Goal: Task Accomplishment & Management: Complete application form

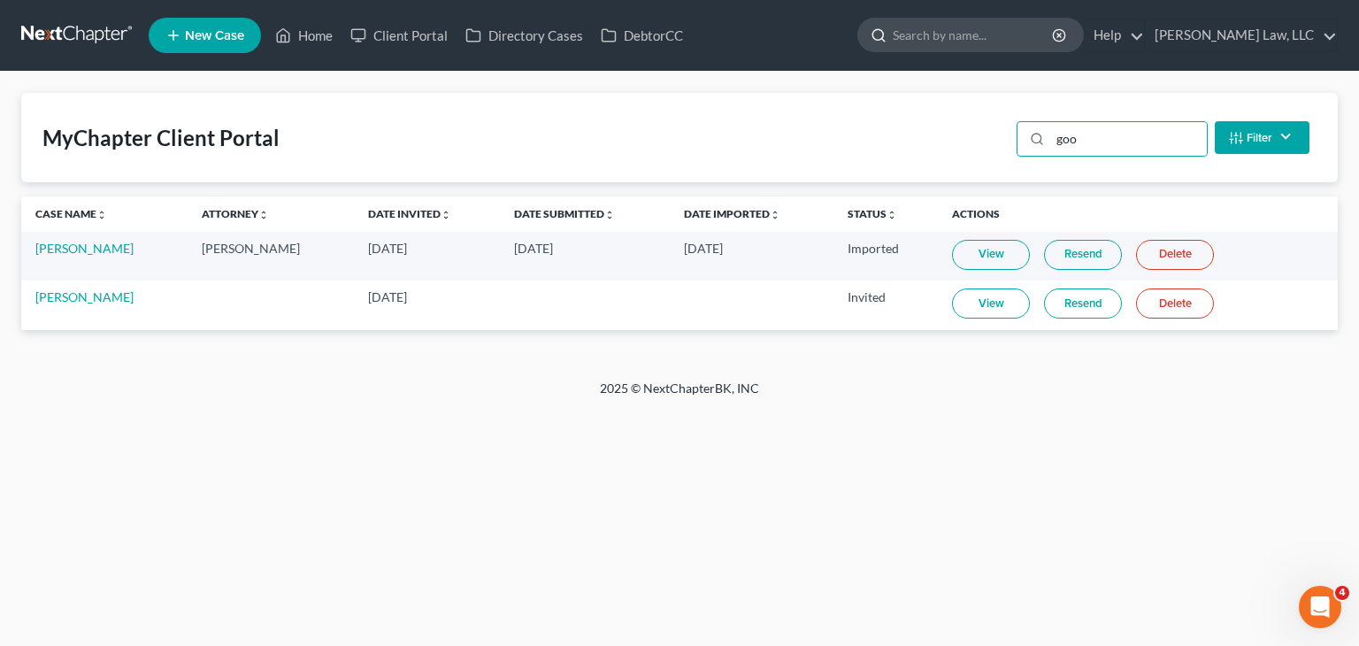
click at [1020, 37] on input "search" at bounding box center [974, 35] width 162 height 33
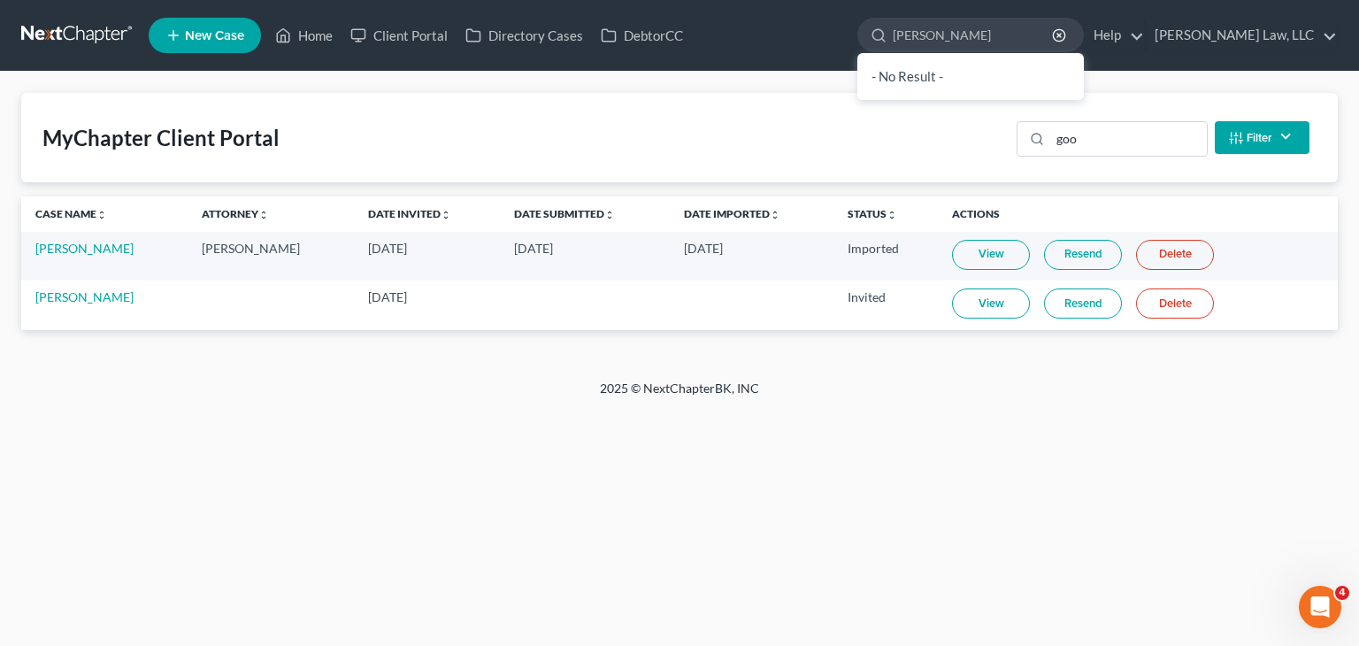
type input "[PERSON_NAME]"
click at [83, 42] on link at bounding box center [77, 35] width 113 height 32
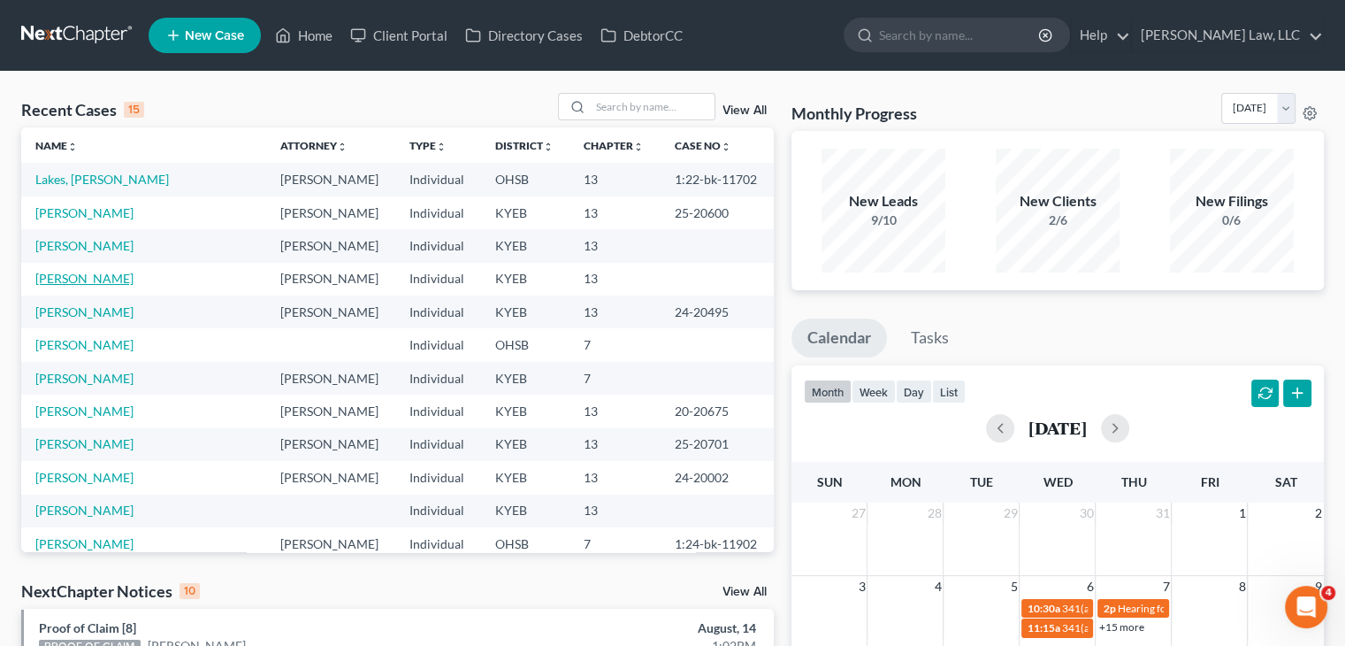
click at [77, 273] on link "Gillie, Darlene" at bounding box center [84, 278] width 98 height 15
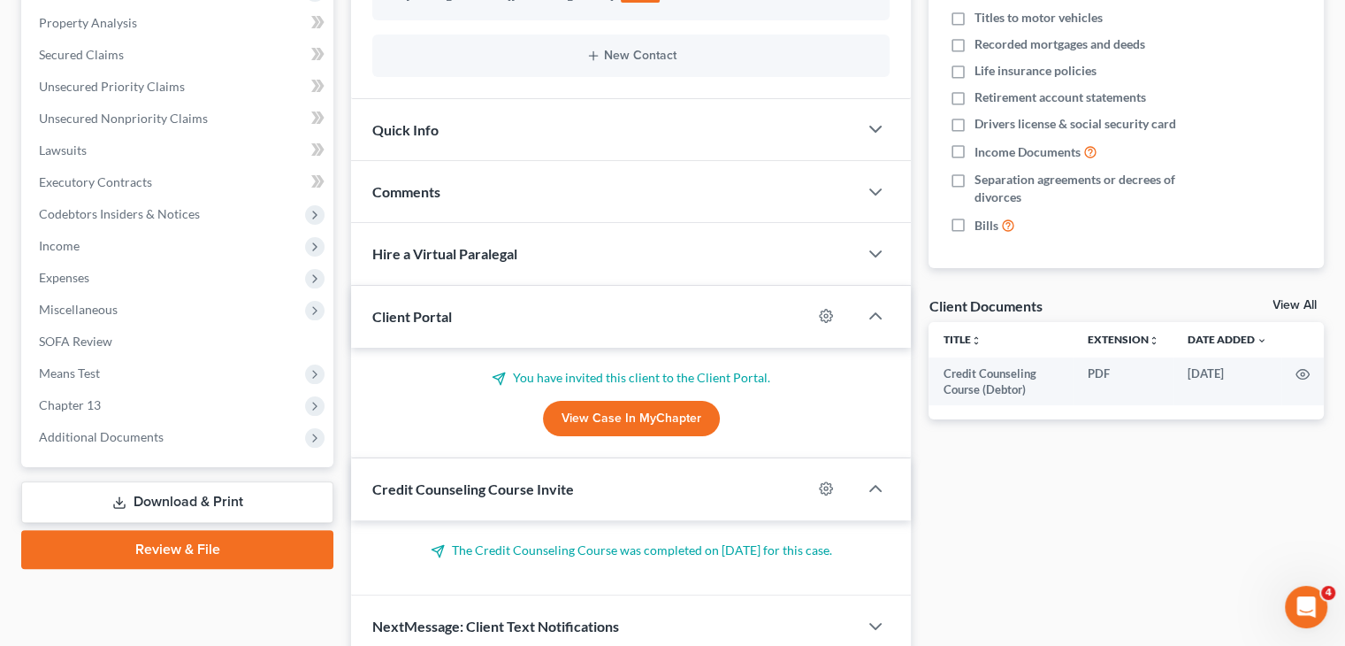
scroll to position [444, 0]
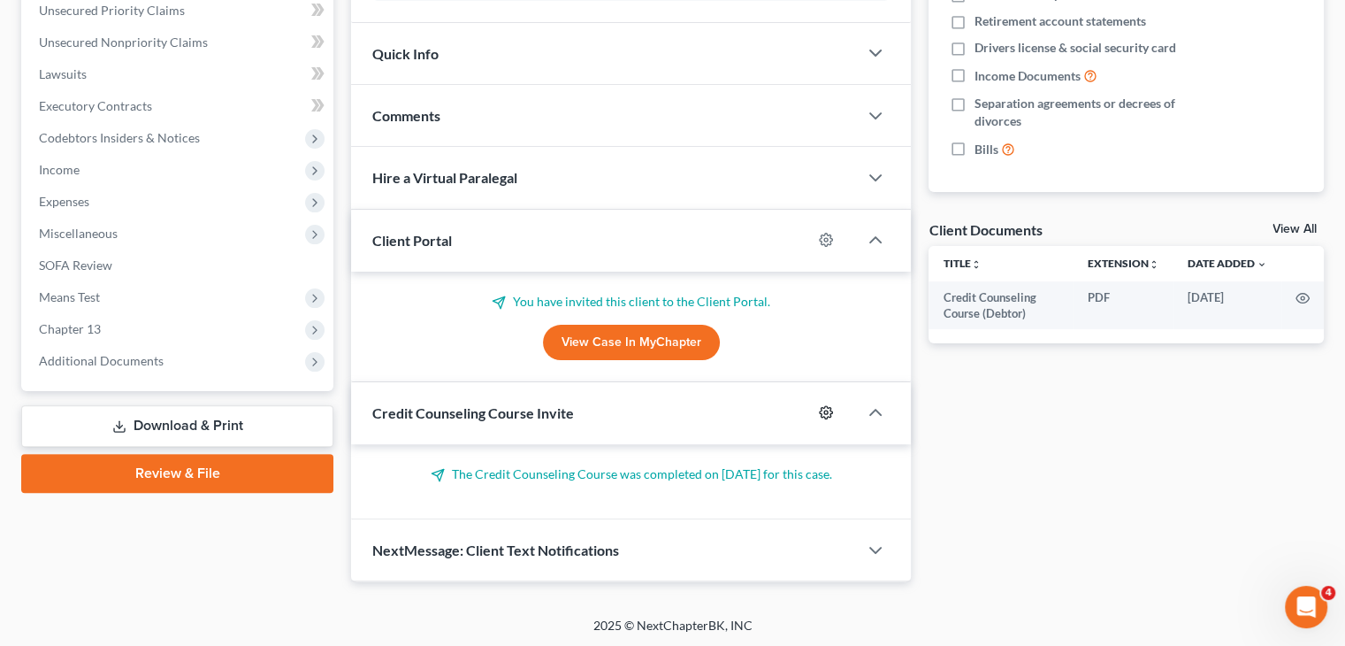
click at [832, 405] on icon "button" at bounding box center [826, 412] width 14 height 14
select select "0"
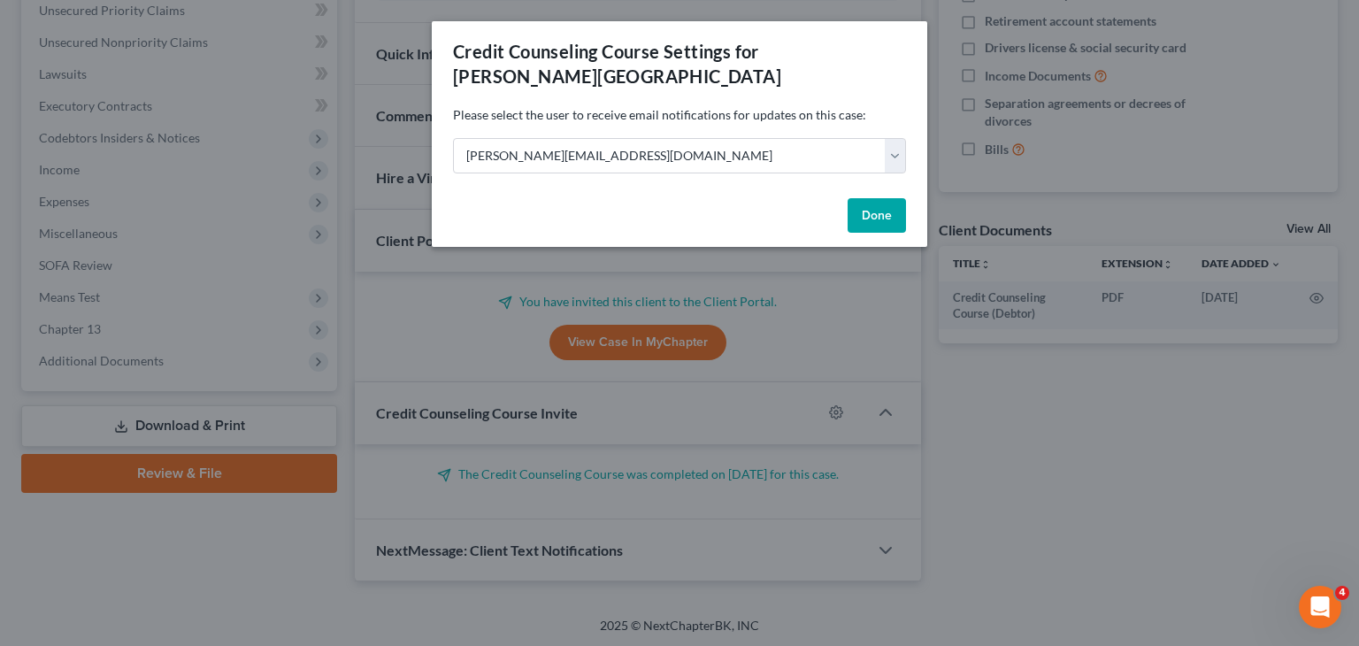
click at [784, 292] on div "Credit Counseling Course Settings for Gillie, Darlene Please select the user to…" at bounding box center [679, 323] width 1359 height 646
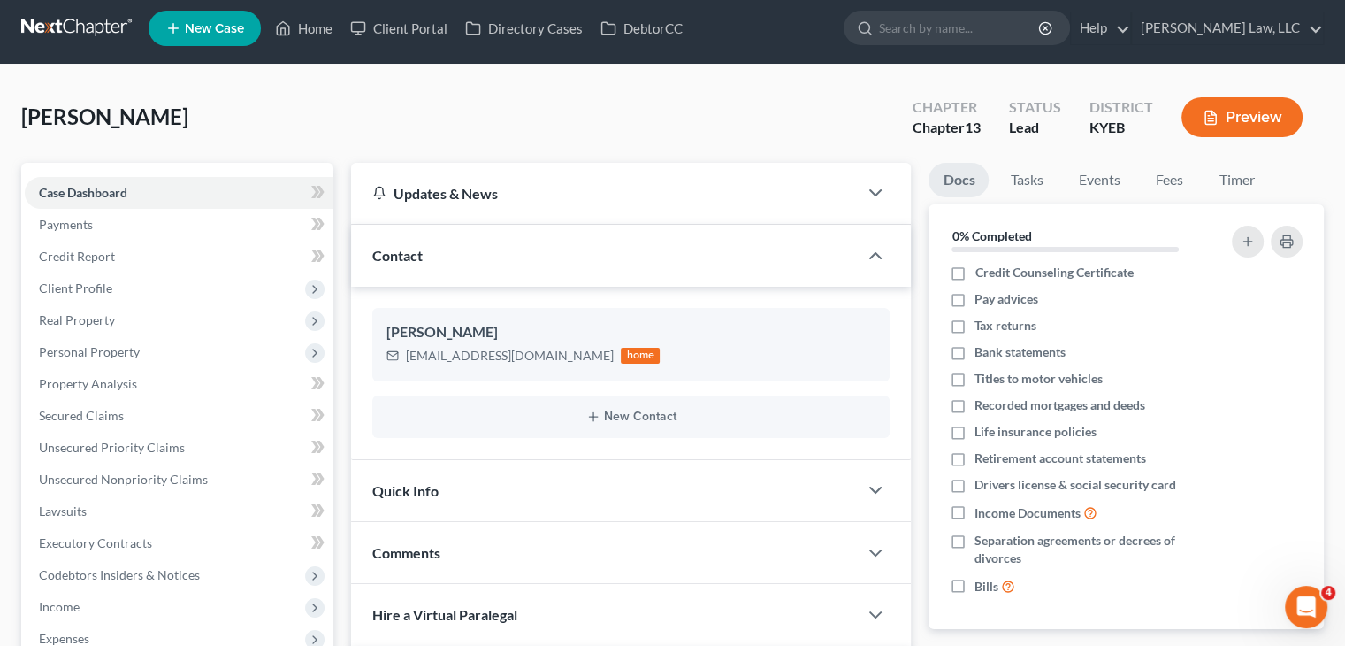
scroll to position [0, 0]
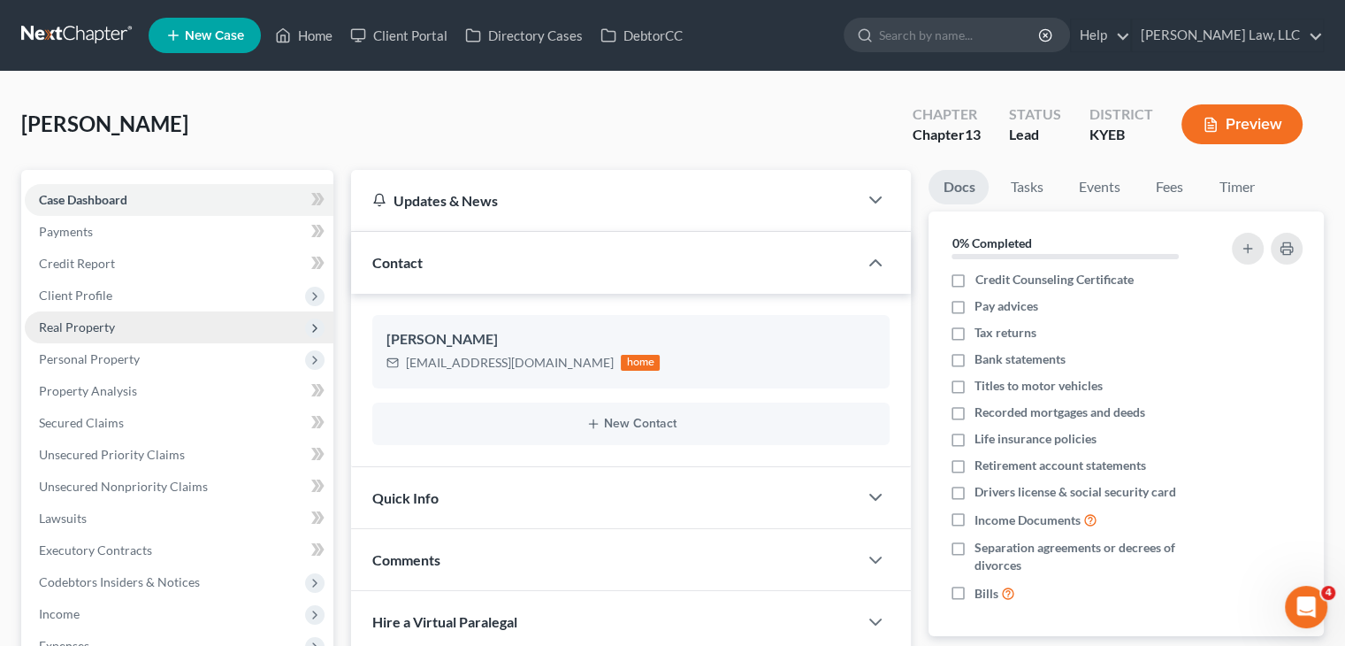
click at [110, 316] on span "Real Property" at bounding box center [179, 327] width 309 height 32
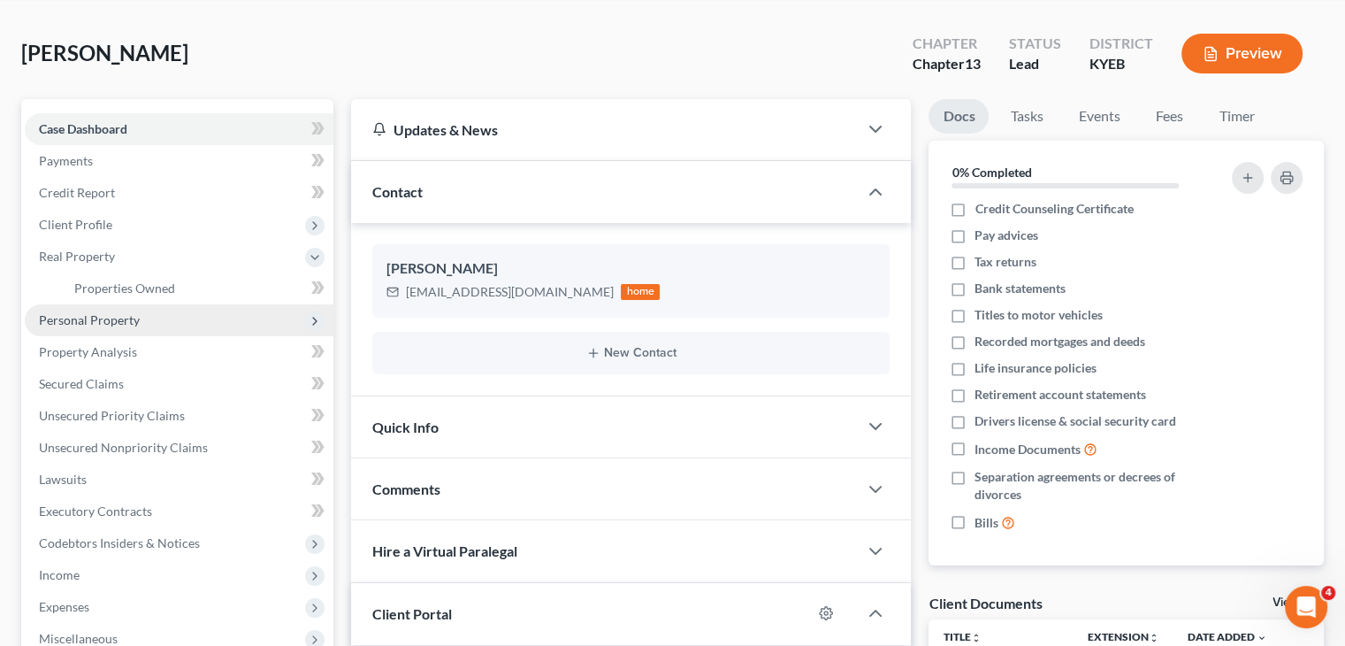
click at [107, 322] on span "Personal Property" at bounding box center [89, 319] width 101 height 15
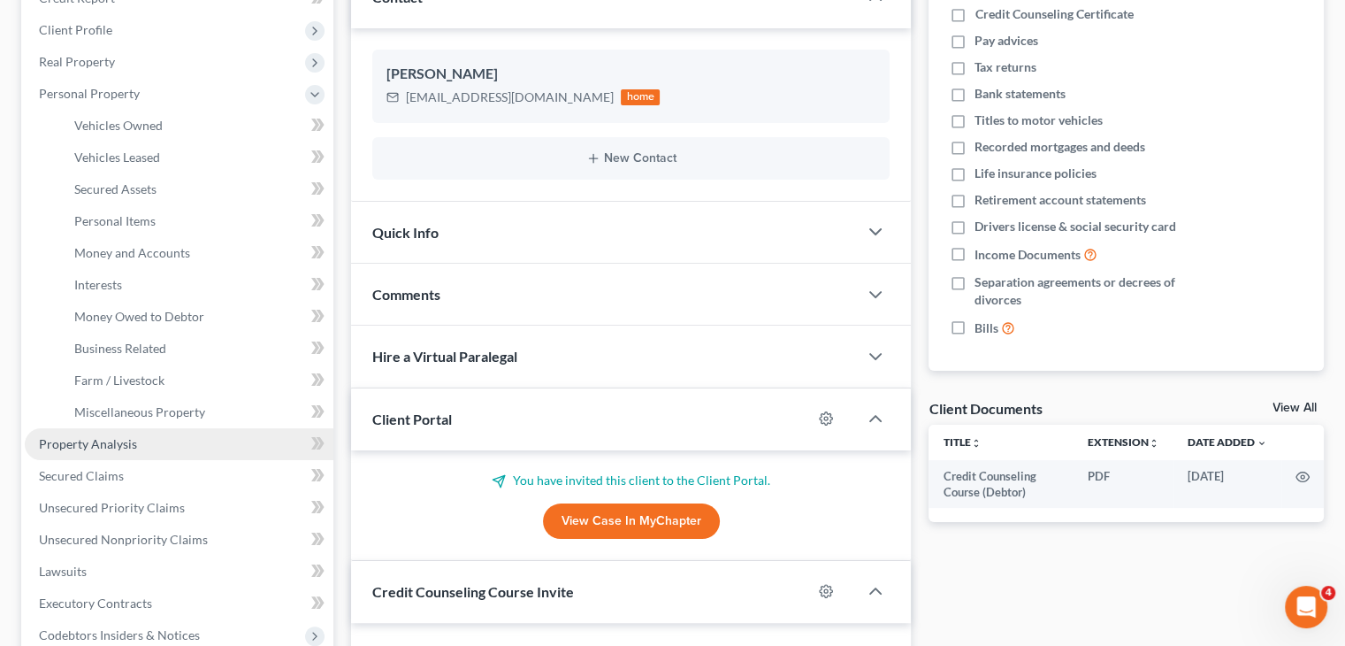
click at [103, 451] on link "Property Analysis" at bounding box center [179, 444] width 309 height 32
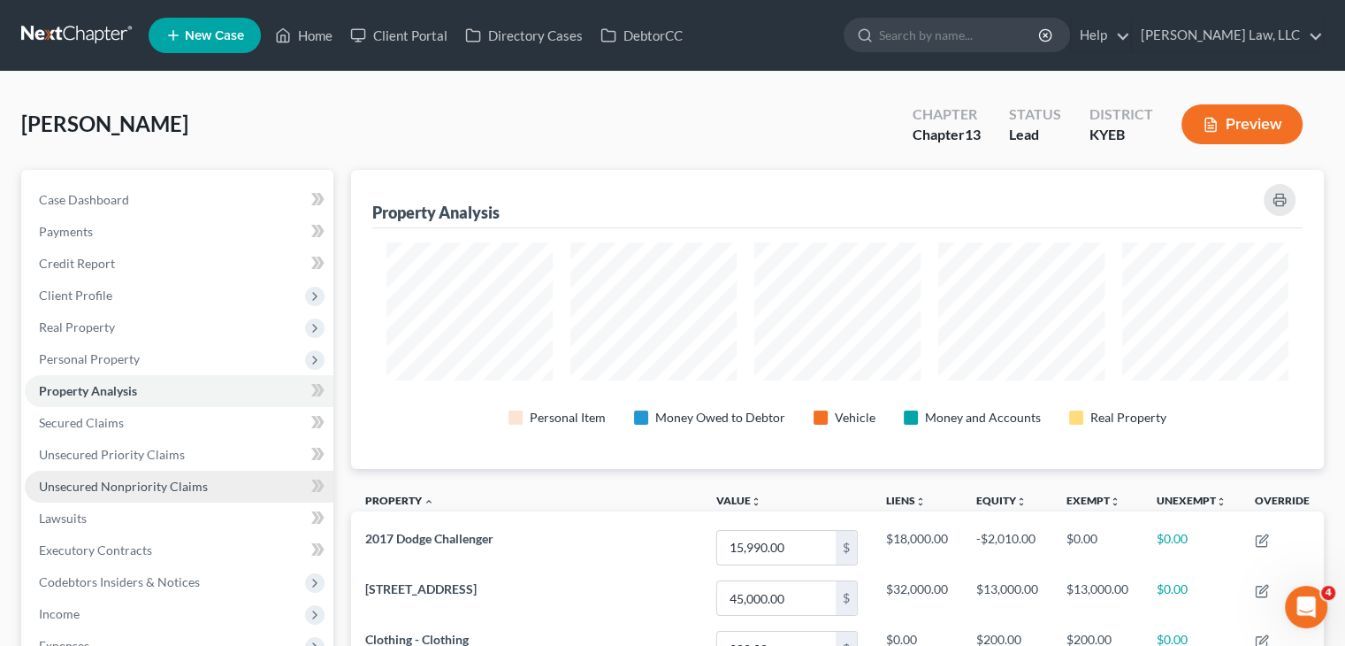
click at [118, 489] on span "Unsecured Nonpriority Claims" at bounding box center [123, 486] width 169 height 15
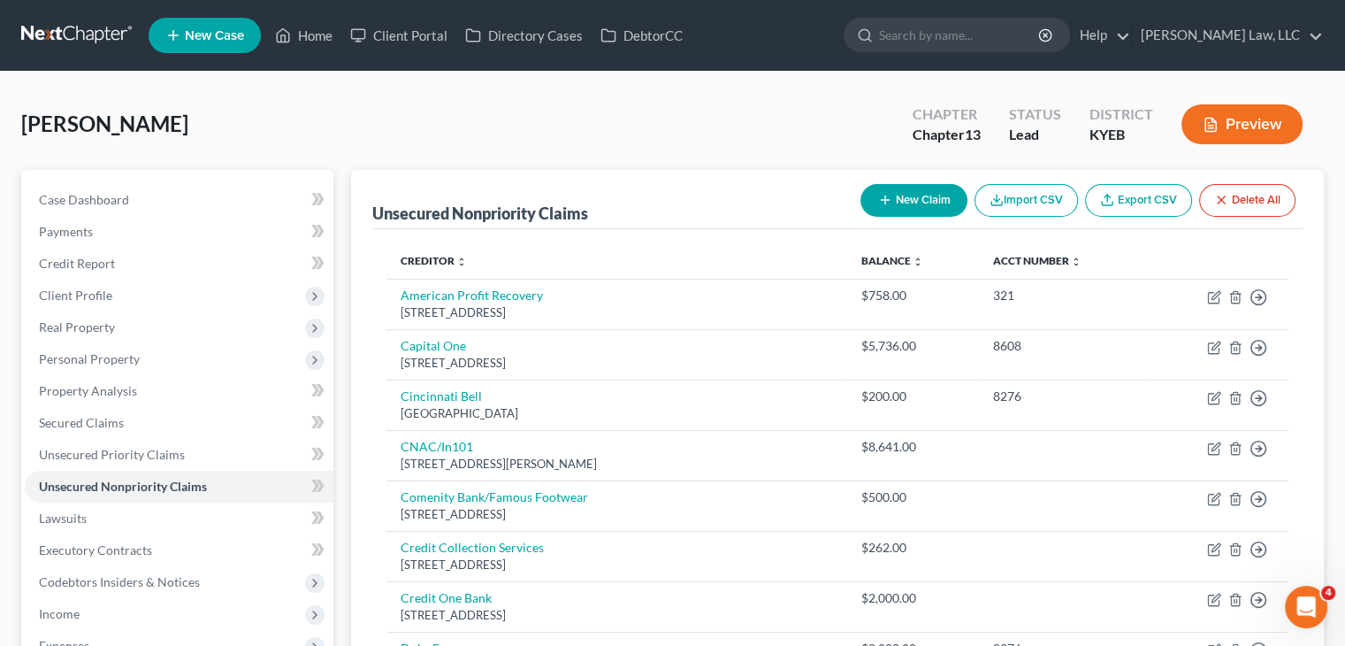
click at [888, 205] on icon "button" at bounding box center [885, 200] width 14 height 14
select select "0"
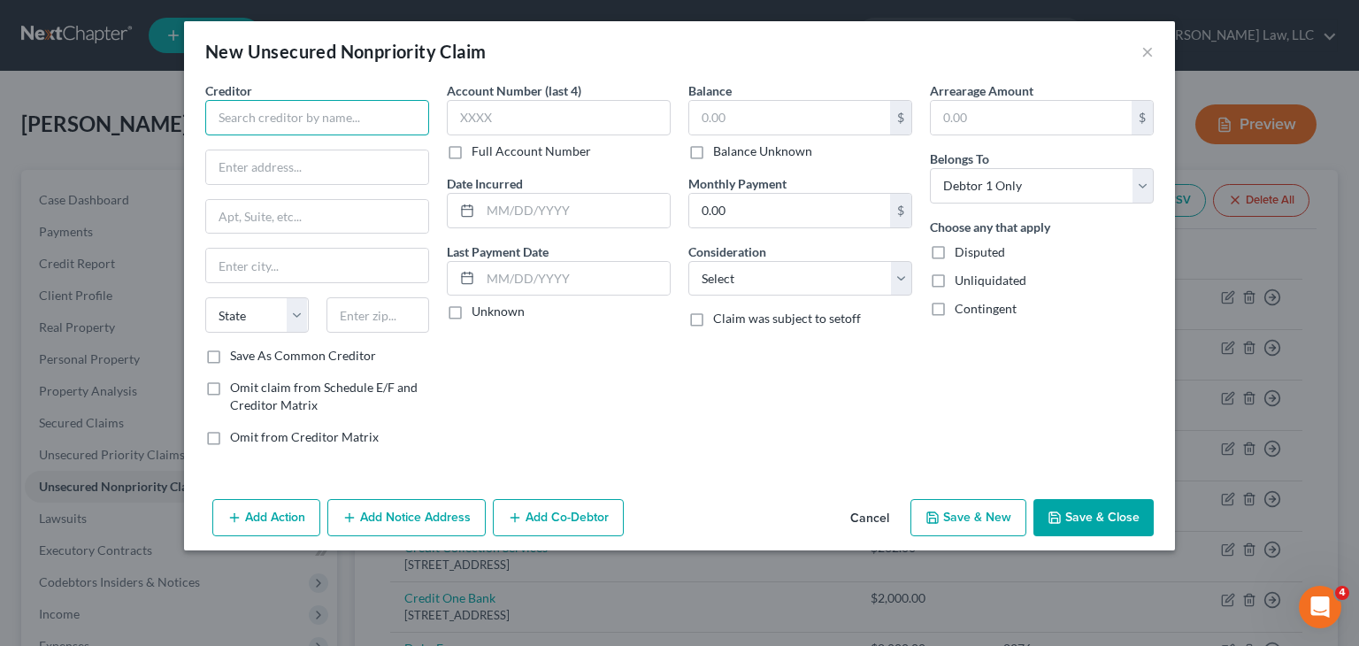
click at [347, 134] on input "text" at bounding box center [317, 117] width 224 height 35
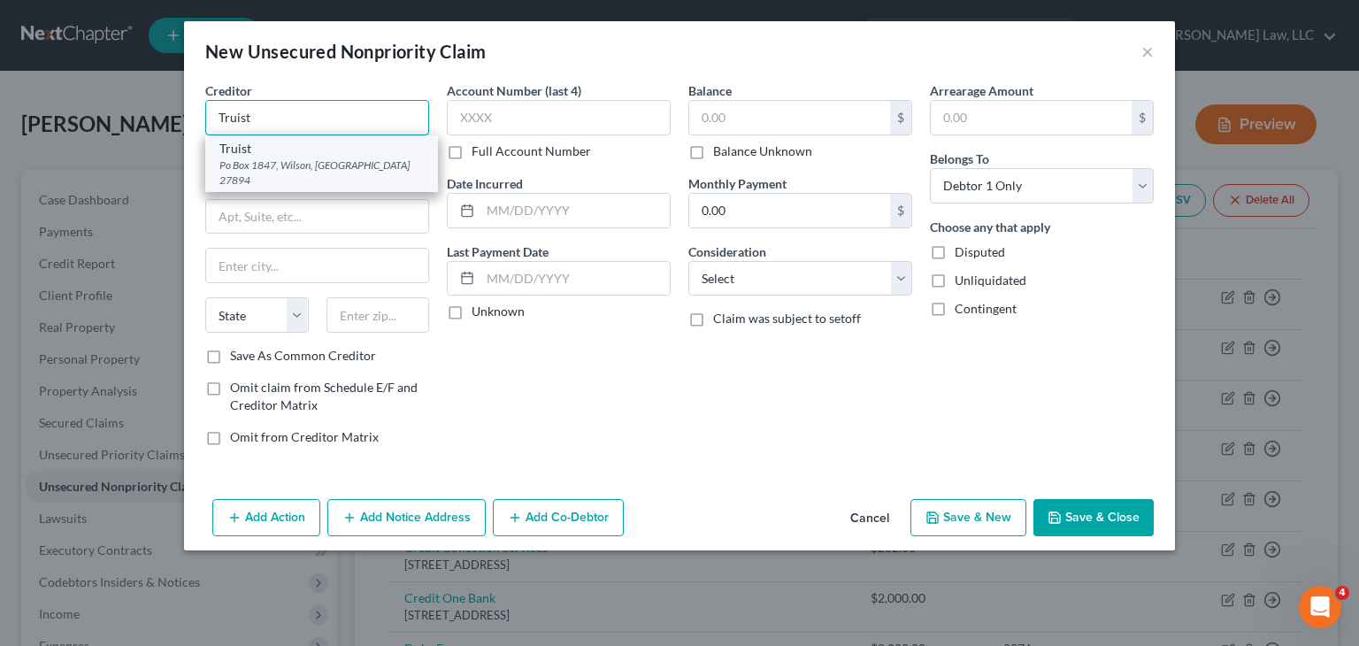
type input "Truist"
click at [326, 153] on div "Truist" at bounding box center [321, 149] width 204 height 18
type input "Po Box 1847"
type input "Wilson"
select select "28"
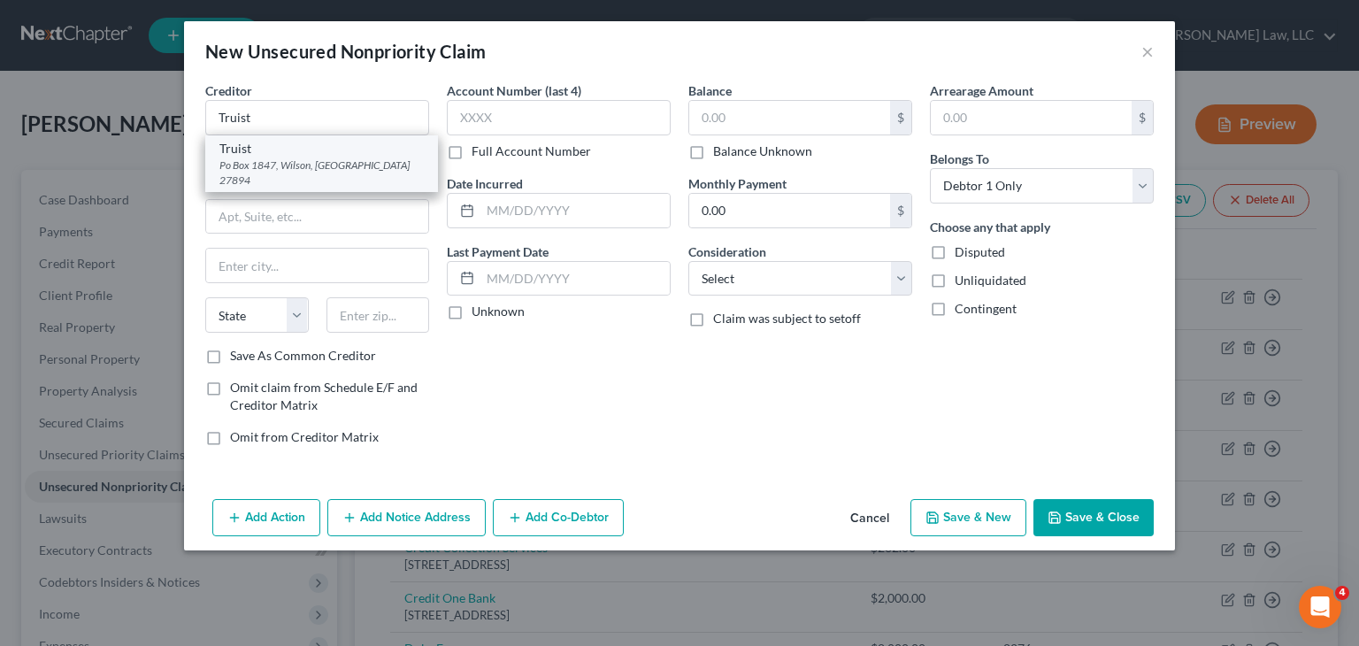
type input "27894"
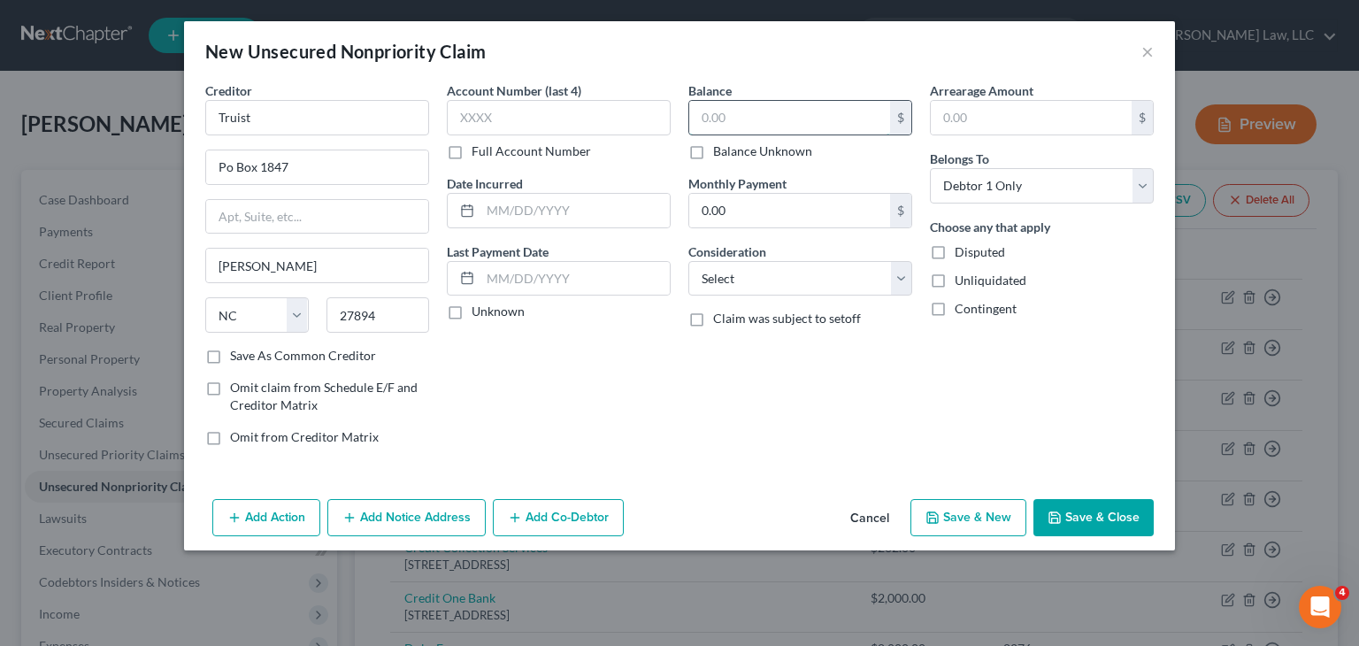
click at [723, 114] on input "text" at bounding box center [789, 118] width 201 height 34
click at [1135, 511] on button "Save & Close" at bounding box center [1093, 517] width 120 height 37
type input "1,600.00"
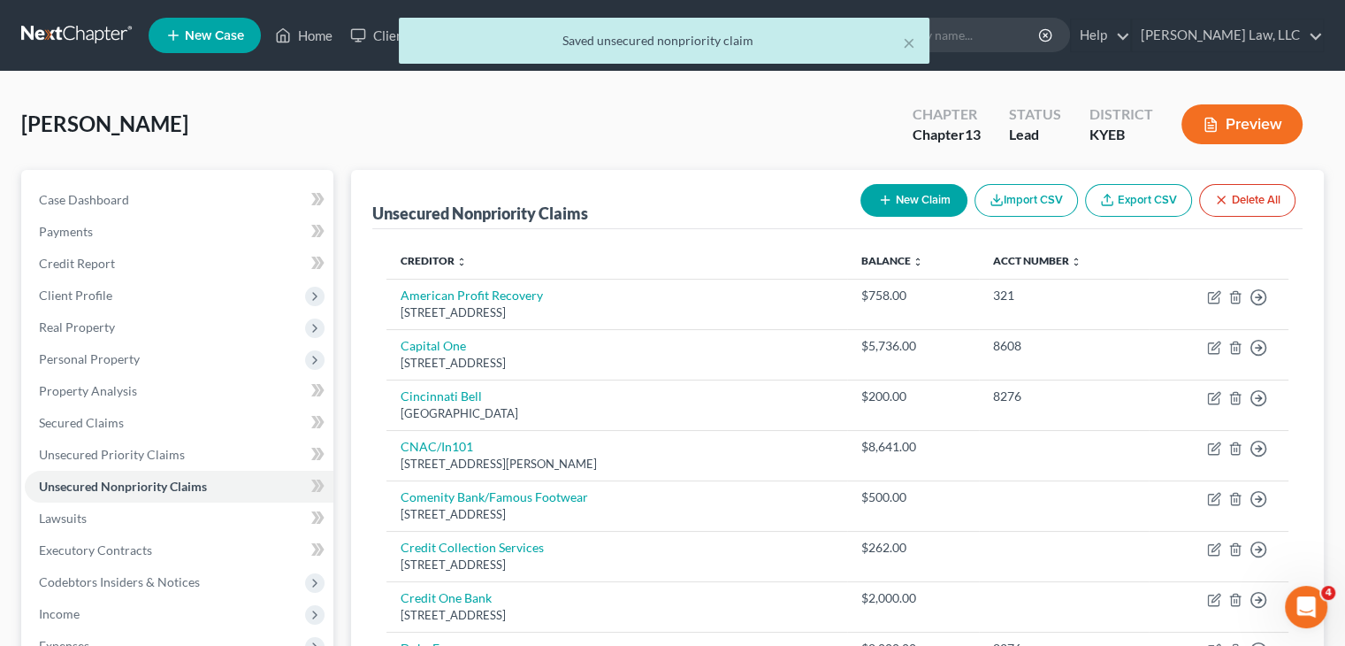
click at [940, 184] on button "New Claim" at bounding box center [914, 200] width 107 height 33
select select "0"
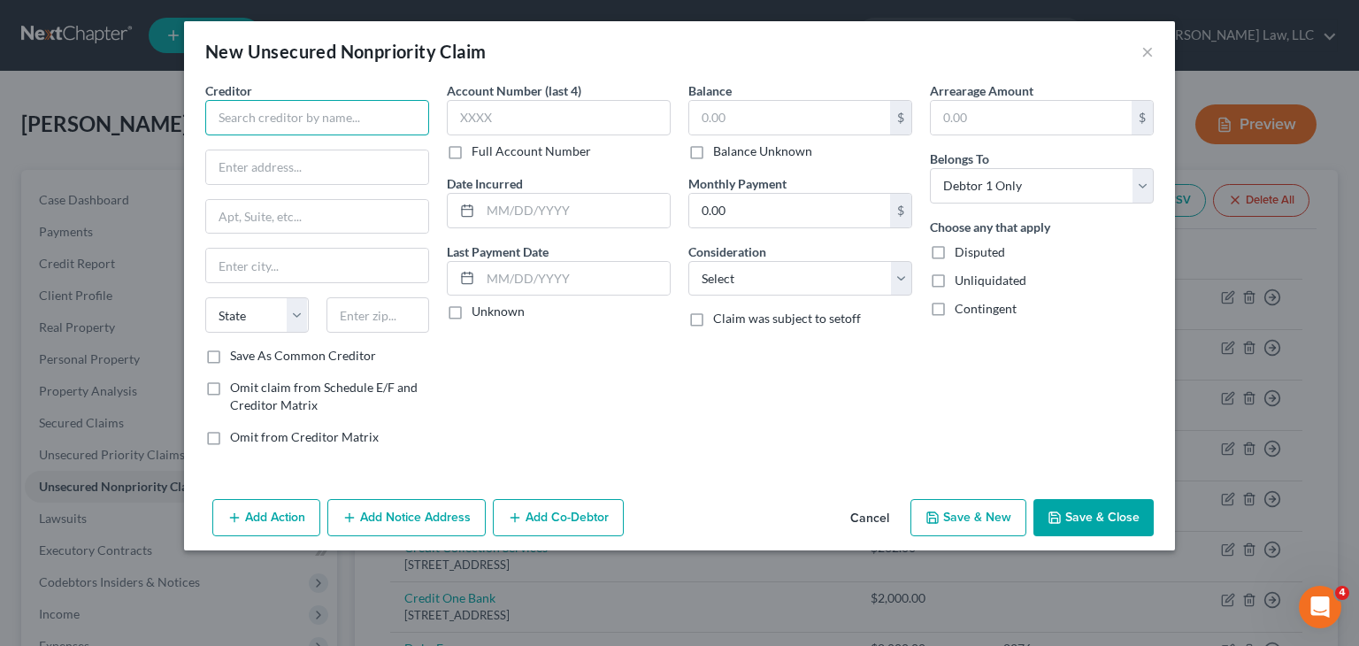
click at [325, 123] on input "text" at bounding box center [317, 117] width 224 height 35
drag, startPoint x: 310, startPoint y: 128, endPoint x: 116, endPoint y: 140, distance: 194.9
click at [116, 140] on div "New Unsecured Nonpriority Claim × Creditor * milestone State AL AK AR AZ CA CO …" at bounding box center [679, 323] width 1359 height 646
click at [219, 115] on input "concora" at bounding box center [317, 117] width 224 height 35
click at [294, 119] on input "Concora" at bounding box center [317, 117] width 224 height 35
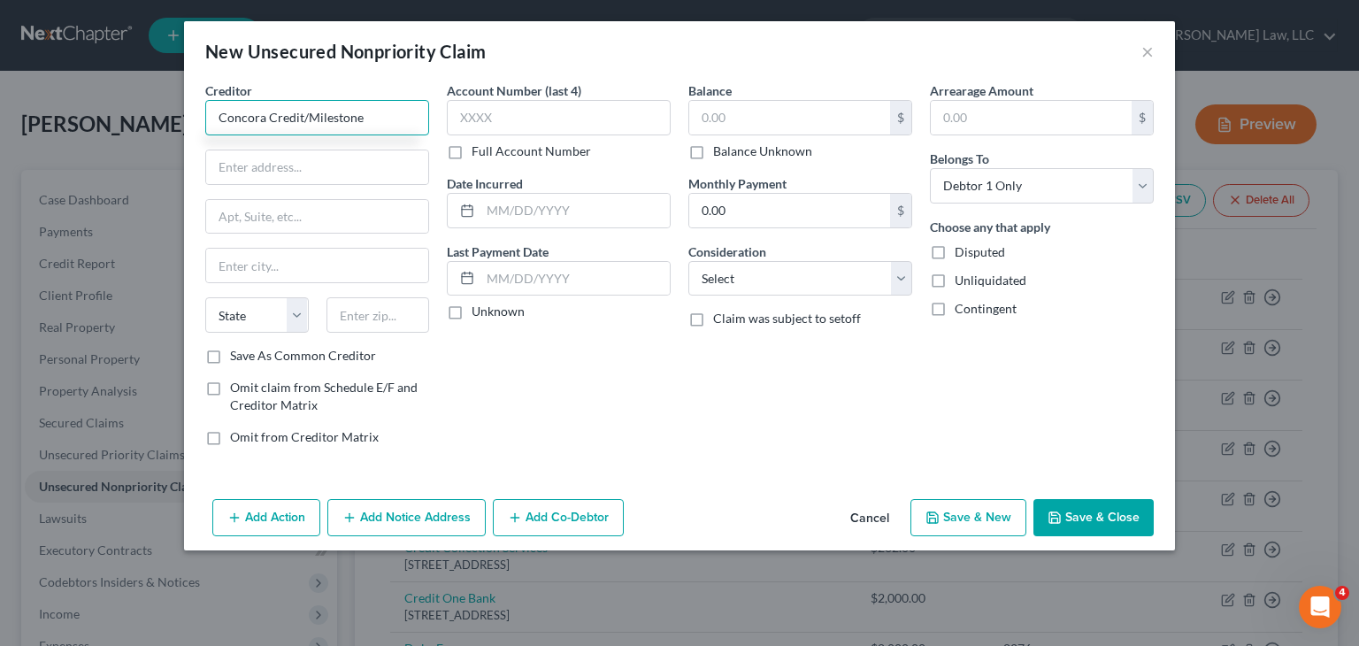
type input "Concora Credit/Milestone"
paste input "PO Box 4477"
type input "PO Box 4477"
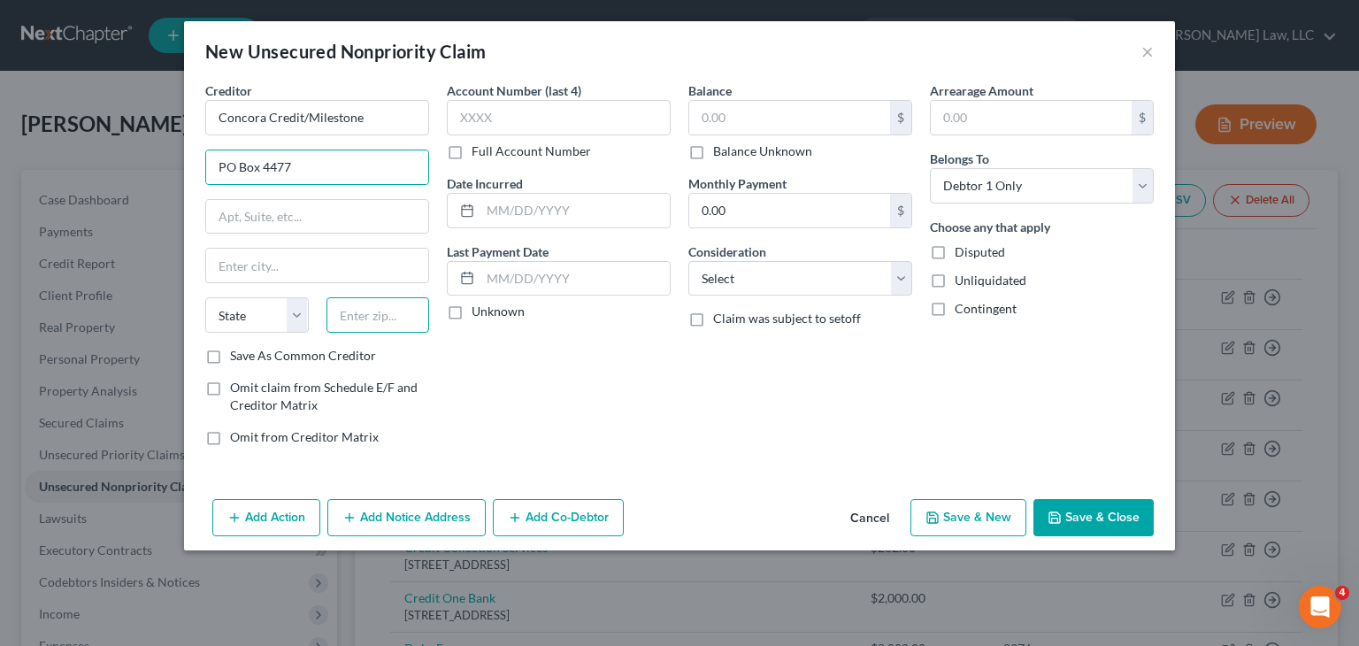
drag, startPoint x: 369, startPoint y: 316, endPoint x: 544, endPoint y: 167, distance: 229.7
click at [369, 316] on input "text" at bounding box center [377, 314] width 103 height 35
paste input "97076"
type input "97076"
click at [757, 113] on input "text" at bounding box center [789, 118] width 201 height 34
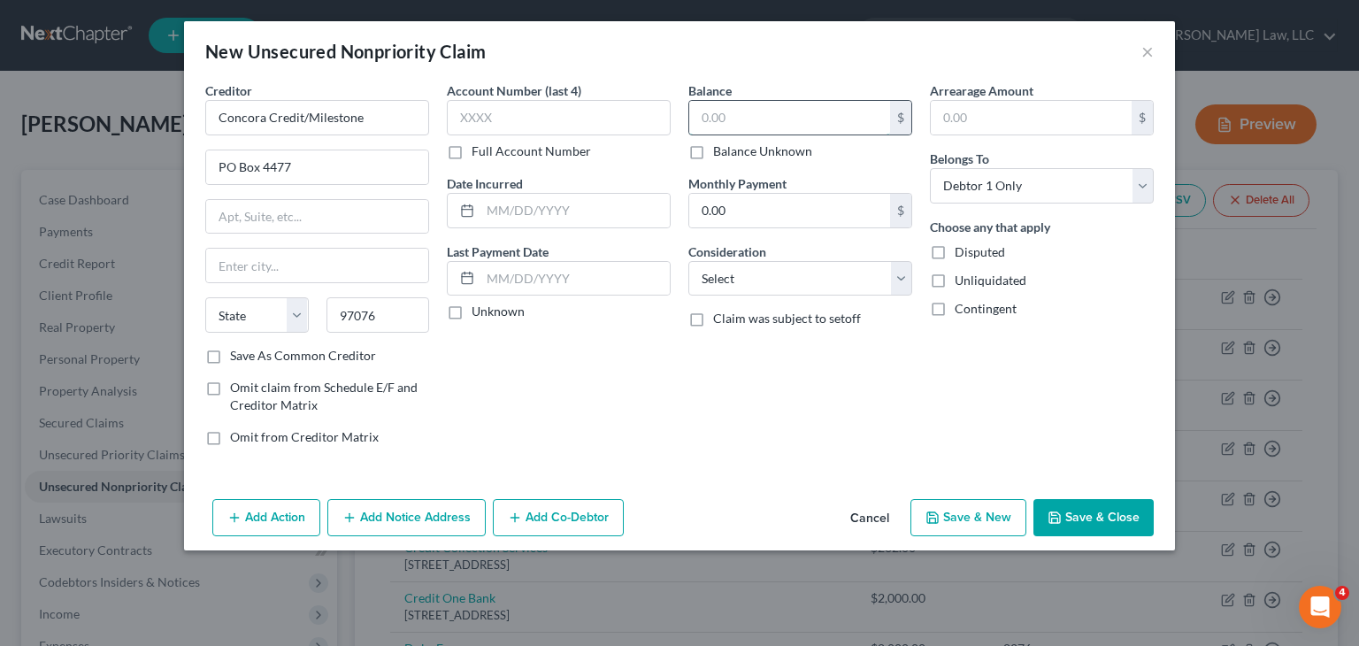
type input "Beaverton"
select select "38"
click at [1063, 517] on button "Save & Close" at bounding box center [1093, 517] width 120 height 37
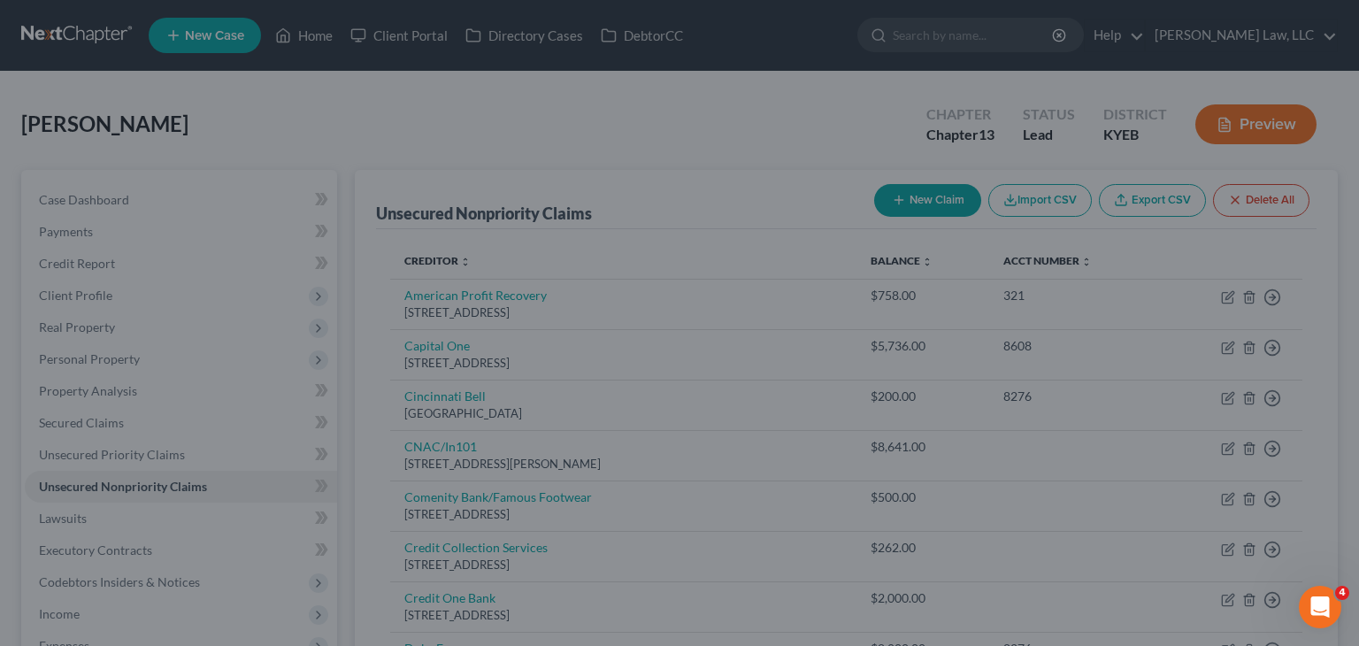
type input "800.00"
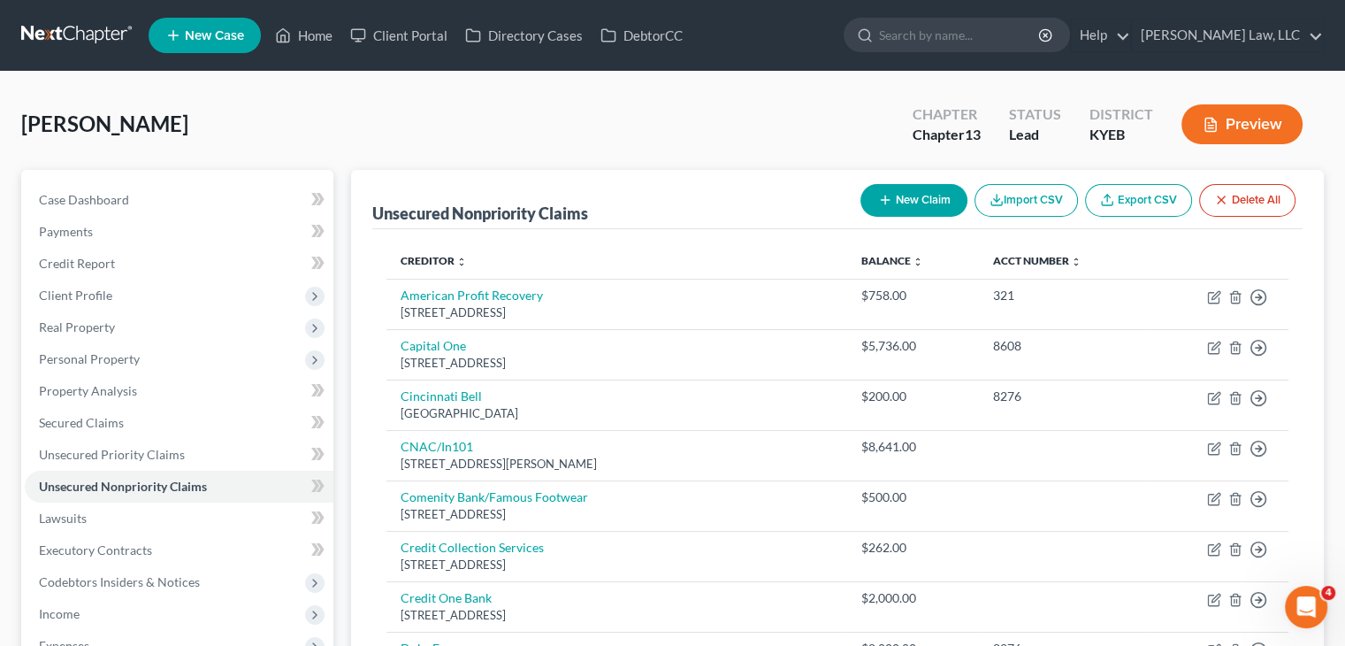
click at [87, 29] on link at bounding box center [77, 35] width 113 height 32
